Goal: Task Accomplishment & Management: Complete application form

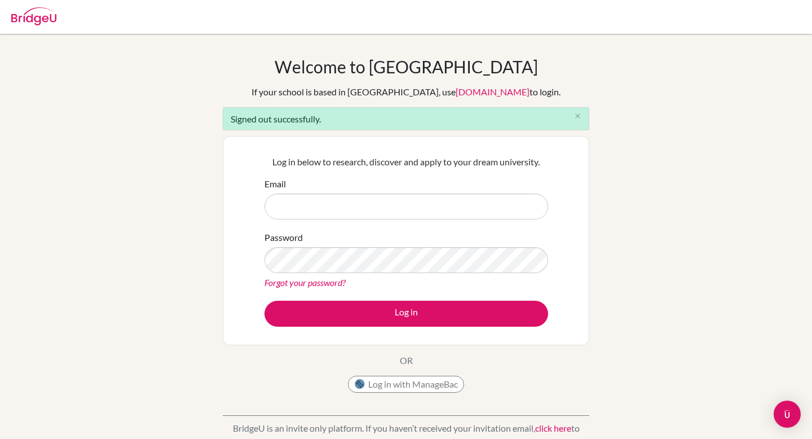
click at [311, 215] on input "Email" at bounding box center [406, 206] width 284 height 26
type input "[EMAIL_ADDRESS][DOMAIN_NAME]"
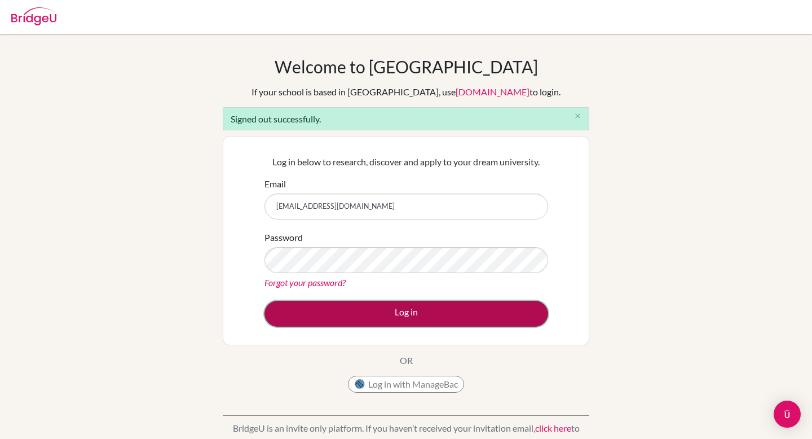
click at [351, 324] on button "Log in" at bounding box center [406, 314] width 284 height 26
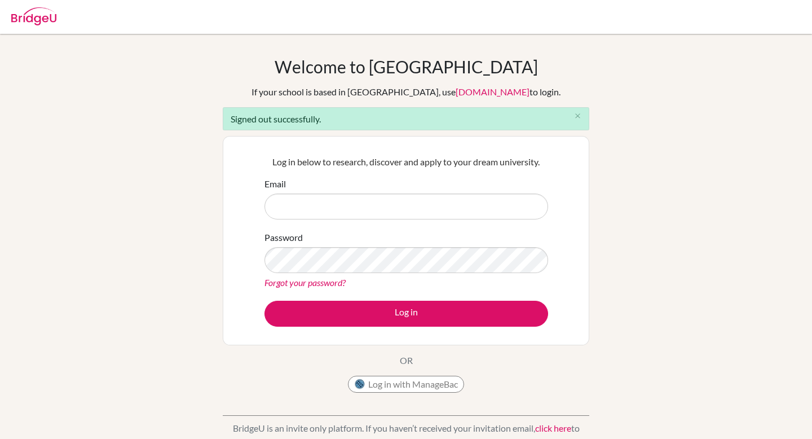
type input "[EMAIL_ADDRESS][DOMAIN_NAME]"
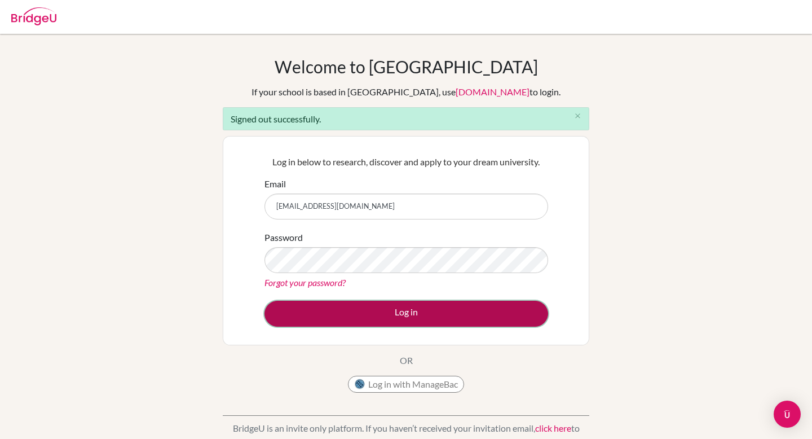
click at [405, 320] on button "Log in" at bounding box center [406, 314] width 284 height 26
